Goal: Information Seeking & Learning: Learn about a topic

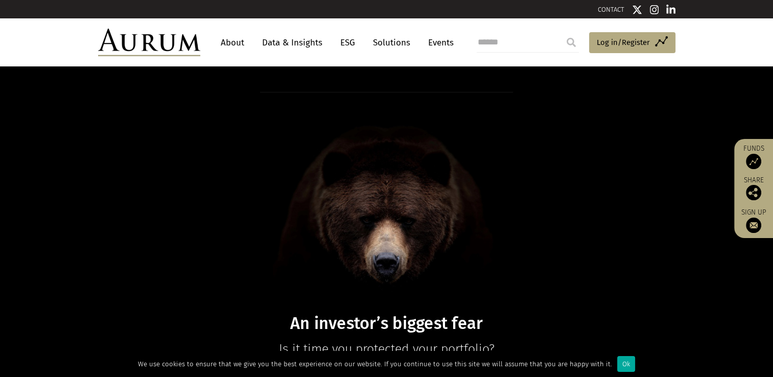
click at [231, 41] on link "About" at bounding box center [233, 42] width 34 height 19
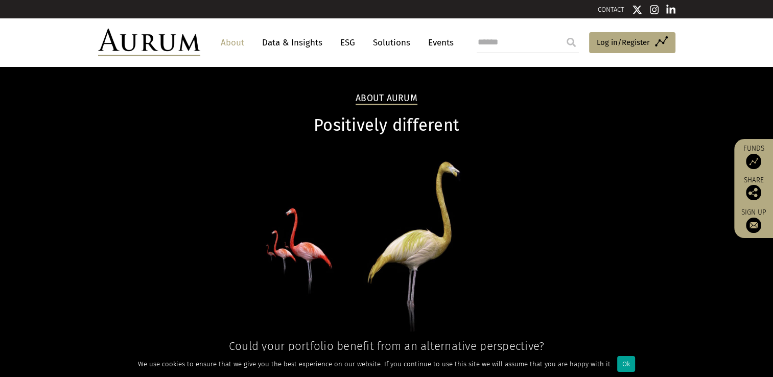
click at [622, 363] on div "Ok" at bounding box center [627, 364] width 18 height 16
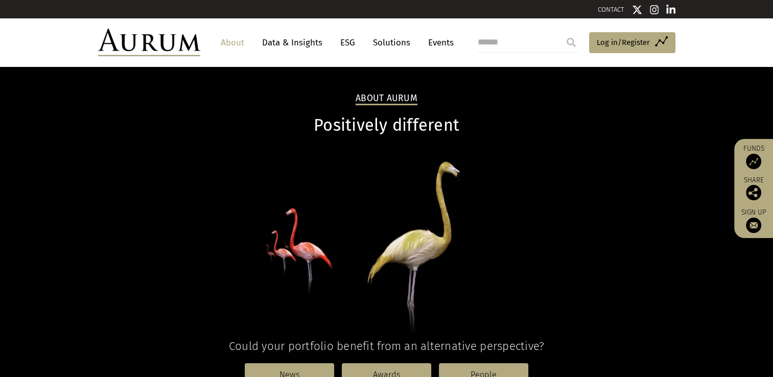
click at [231, 44] on link "About" at bounding box center [233, 42] width 34 height 19
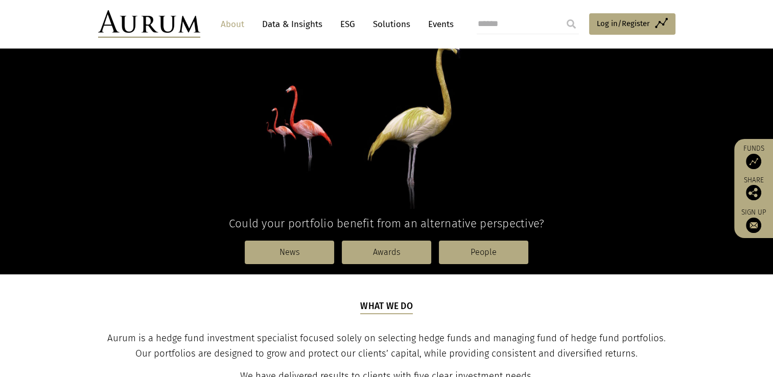
scroll to position [143, 0]
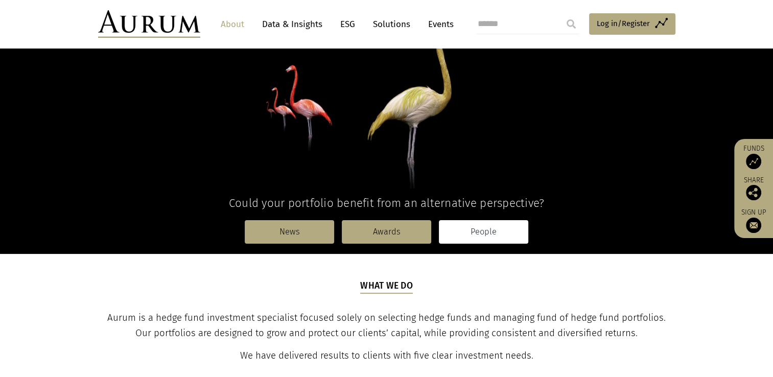
click at [493, 236] on link "People" at bounding box center [483, 232] width 89 height 24
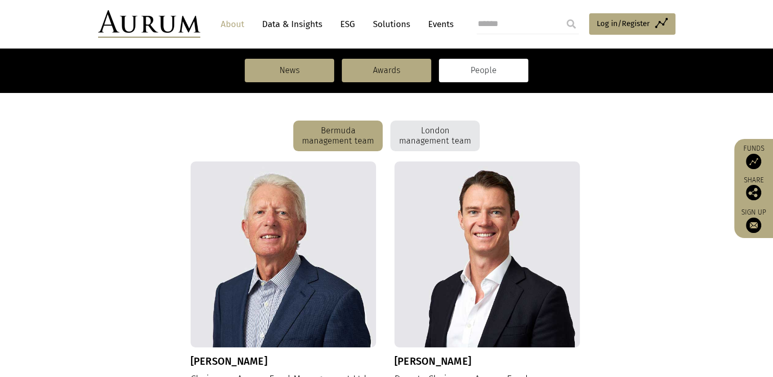
scroll to position [266, 0]
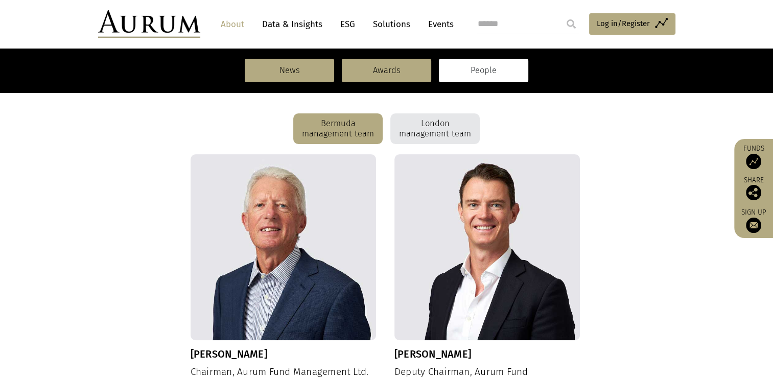
click at [438, 131] on div "London management team" at bounding box center [435, 128] width 89 height 31
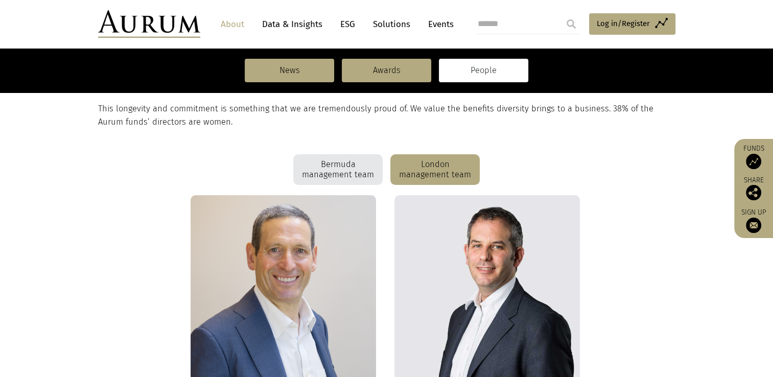
scroll to position [190, 0]
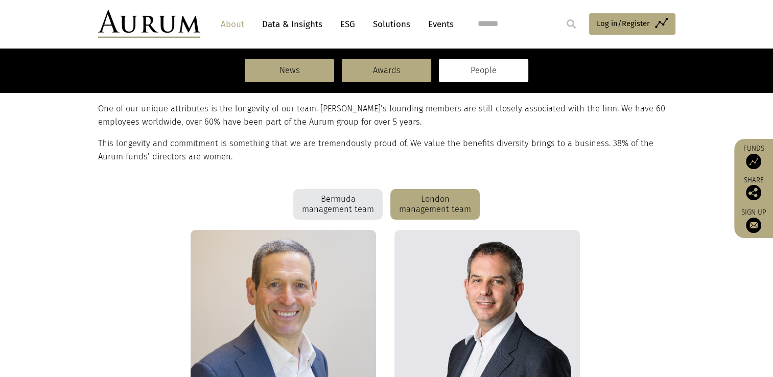
click at [352, 207] on div "Bermuda management team" at bounding box center [337, 204] width 89 height 31
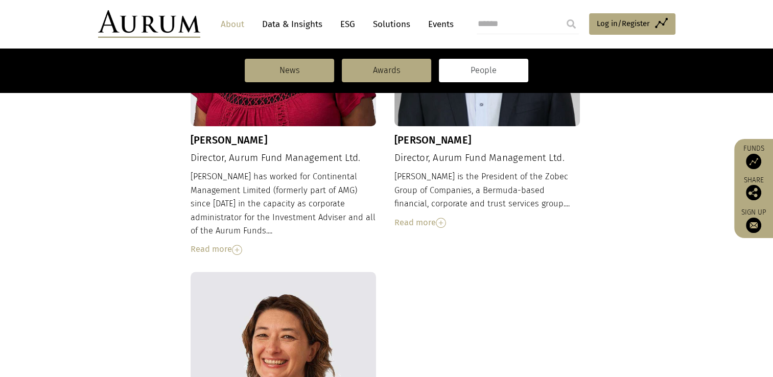
scroll to position [1180, 0]
